Goal: Information Seeking & Learning: Learn about a topic

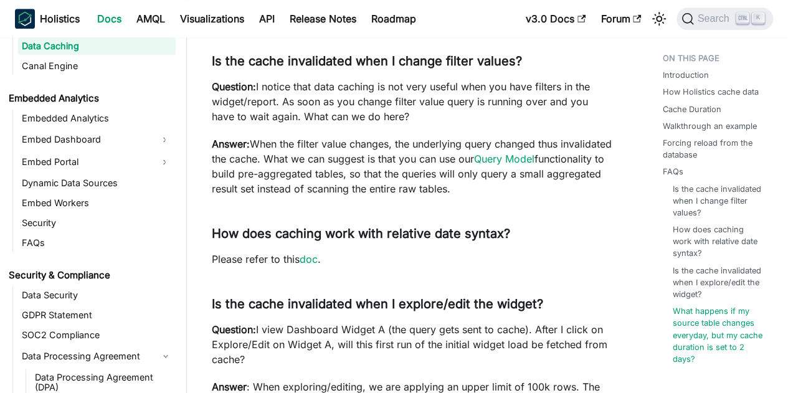
scroll to position [3328, 0]
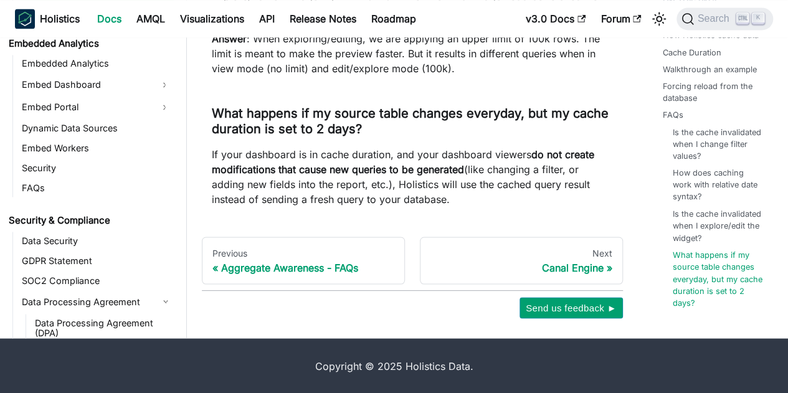
drag, startPoint x: 573, startPoint y: 311, endPoint x: 420, endPoint y: 307, distance: 153.3
click at [420, 307] on div "Send us feedback ► Let us know what you think about this document :)" at bounding box center [412, 307] width 421 height 21
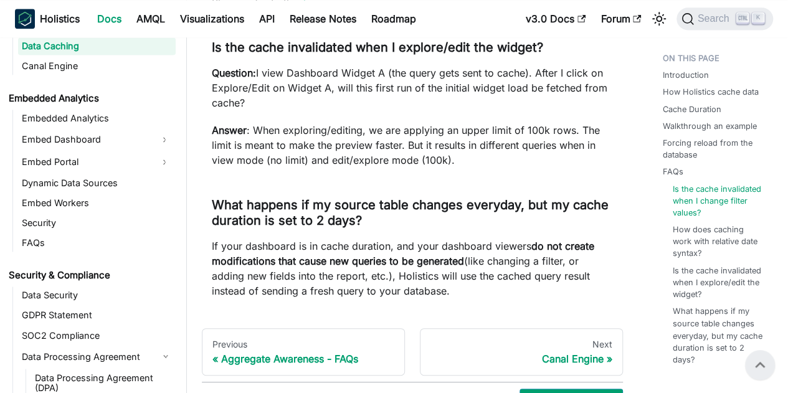
scroll to position [3017, 0]
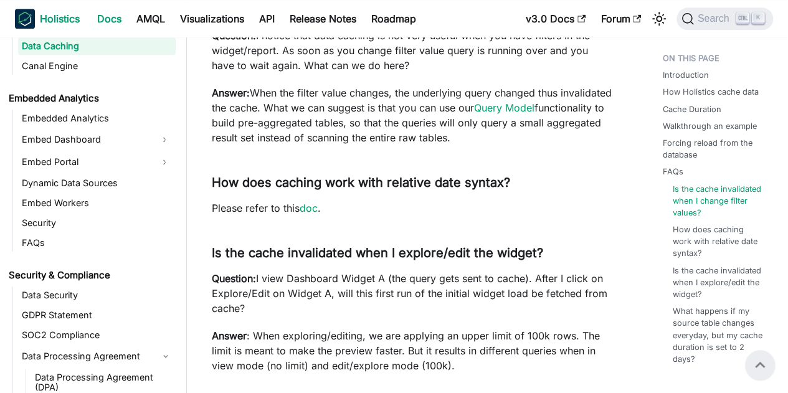
click at [51, 14] on b "Holistics" at bounding box center [60, 18] width 40 height 15
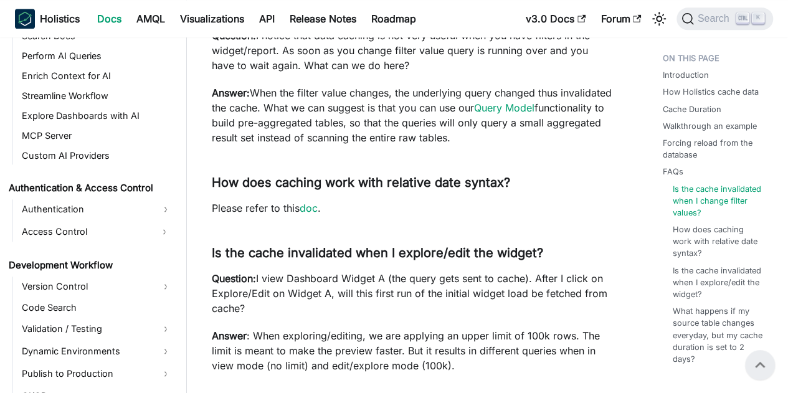
scroll to position [708, 0]
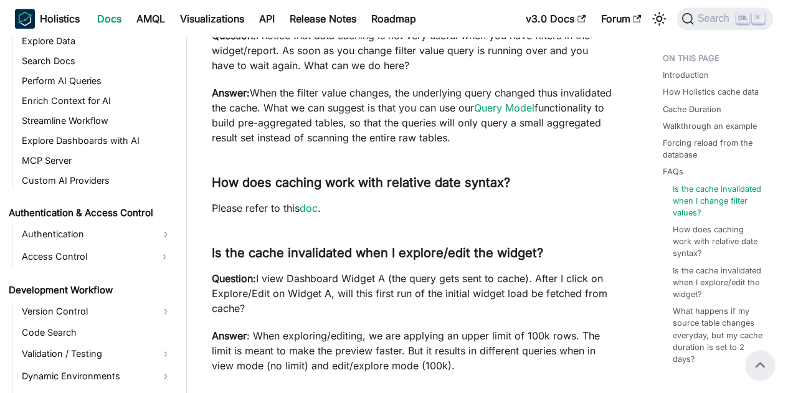
click at [110, 19] on link "Docs" at bounding box center [109, 19] width 39 height 20
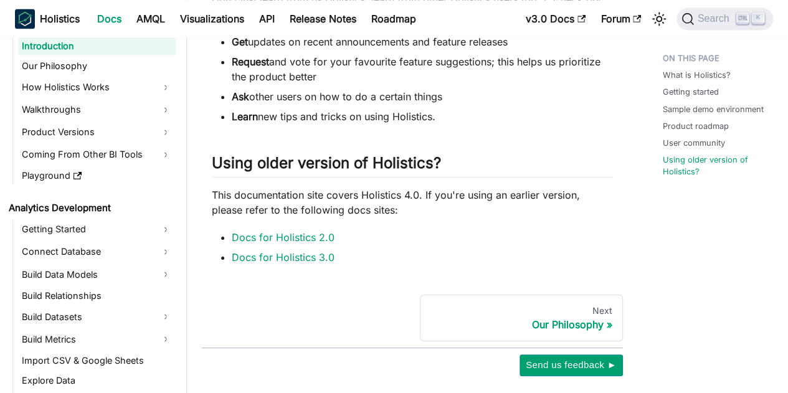
scroll to position [857, 0]
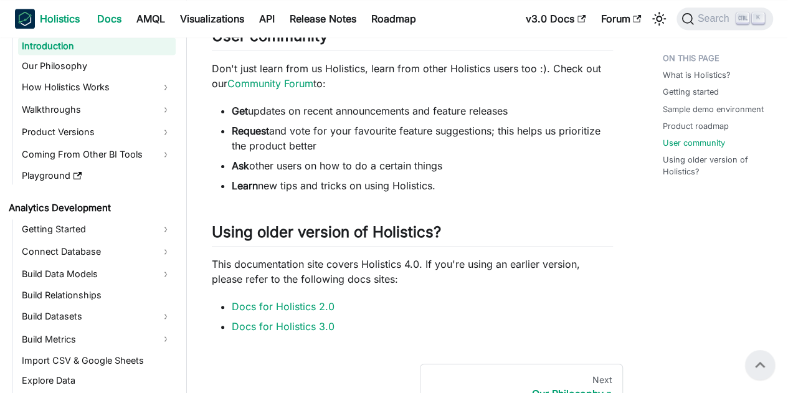
click at [70, 22] on b "Holistics" at bounding box center [60, 18] width 40 height 15
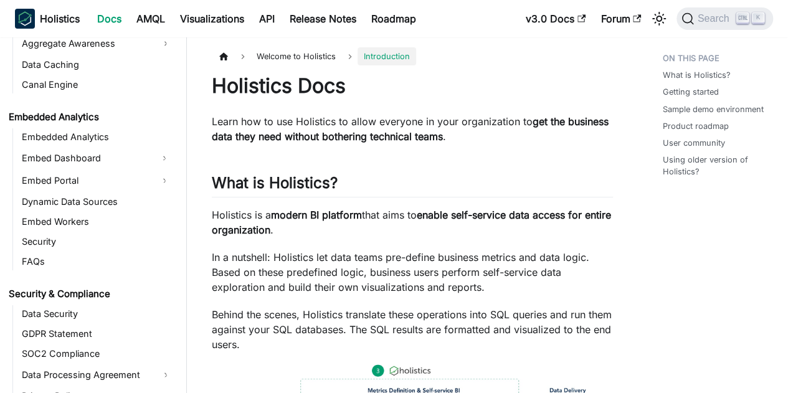
scroll to position [1371, 0]
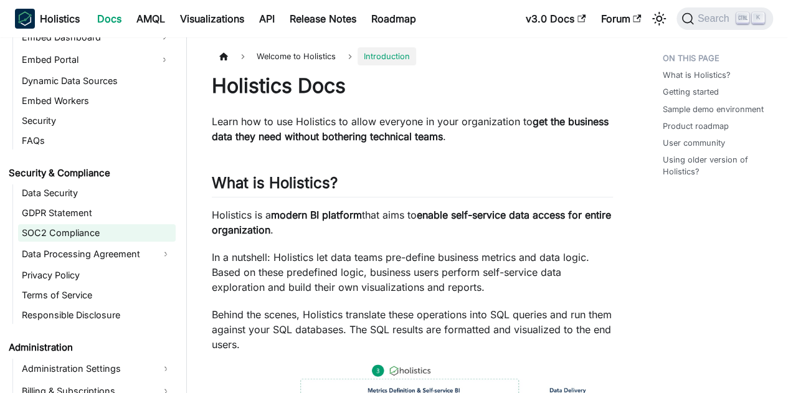
click at [55, 233] on link "SOC2 Compliance" at bounding box center [97, 232] width 158 height 17
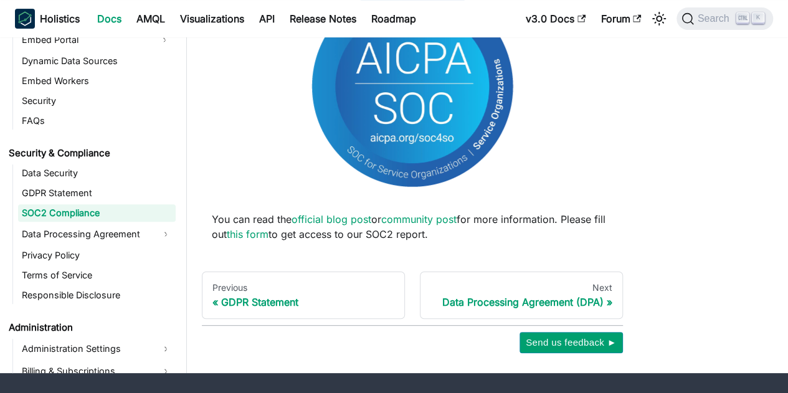
scroll to position [228, 0]
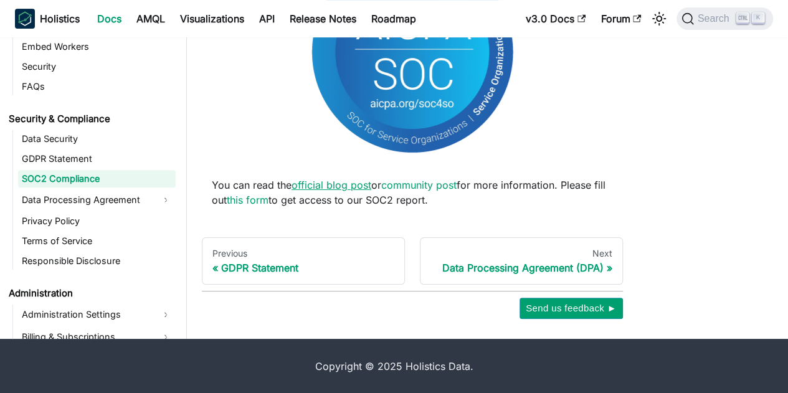
click at [318, 181] on link "official blog post" at bounding box center [332, 185] width 80 height 12
